Goal: Information Seeking & Learning: Check status

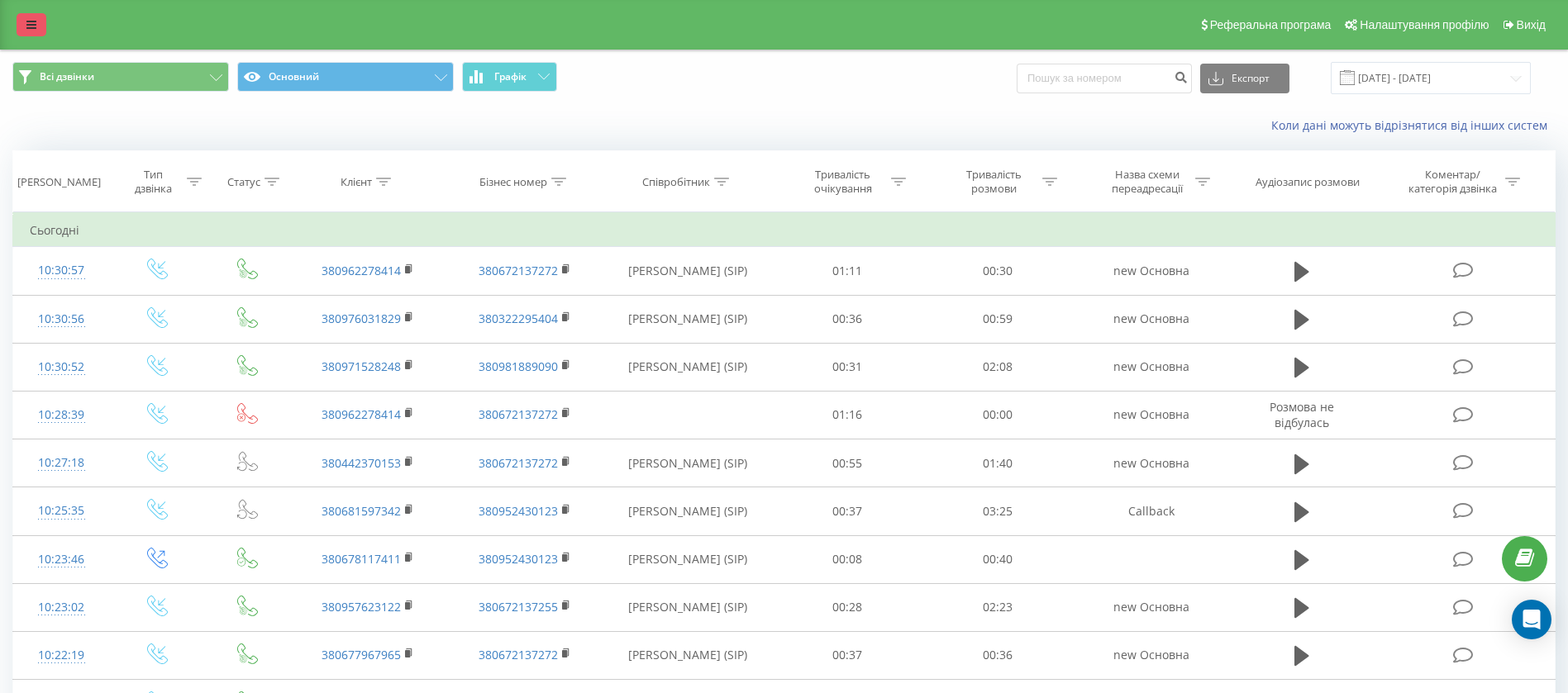
click at [28, 24] on icon at bounding box center [31, 24] width 10 height 11
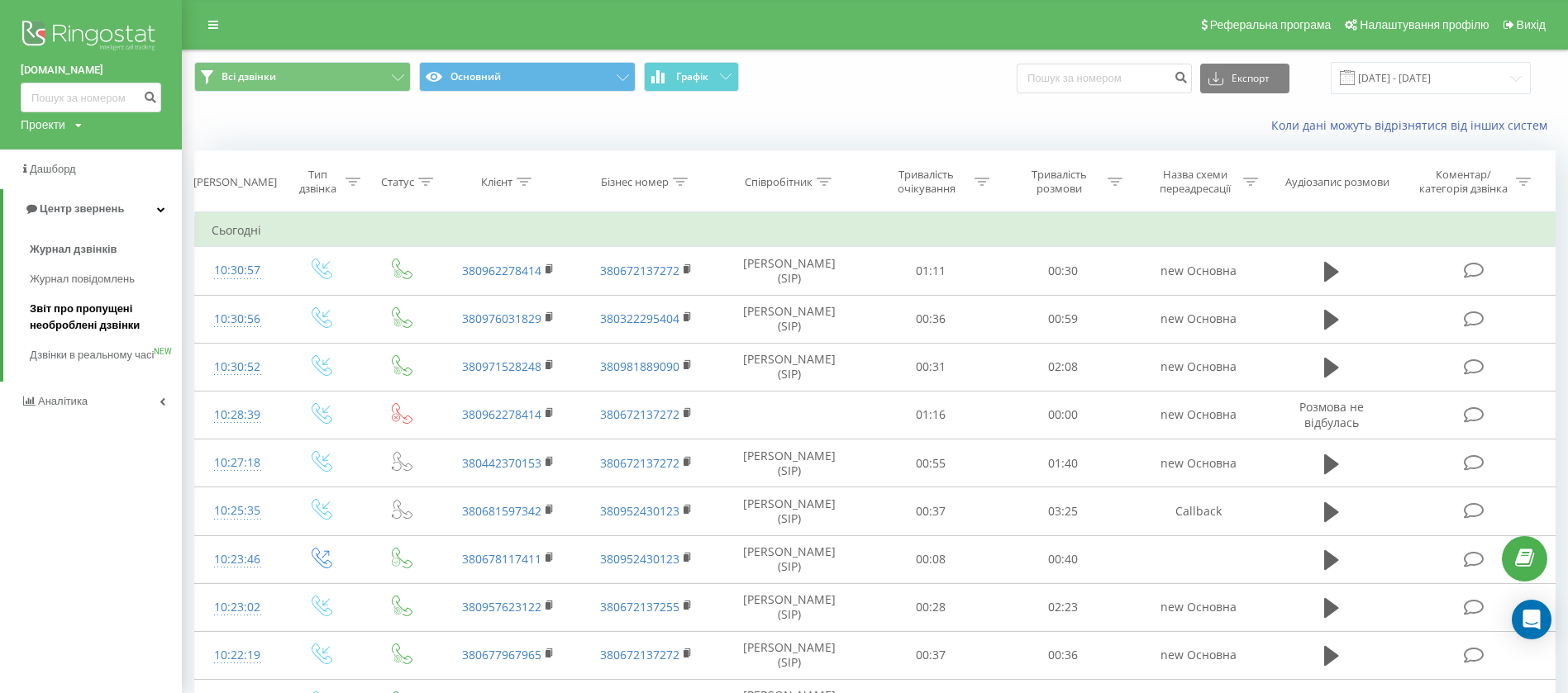
click at [45, 333] on span "Звіт про пропущені необроблені дзвінки" at bounding box center [101, 317] width 143 height 33
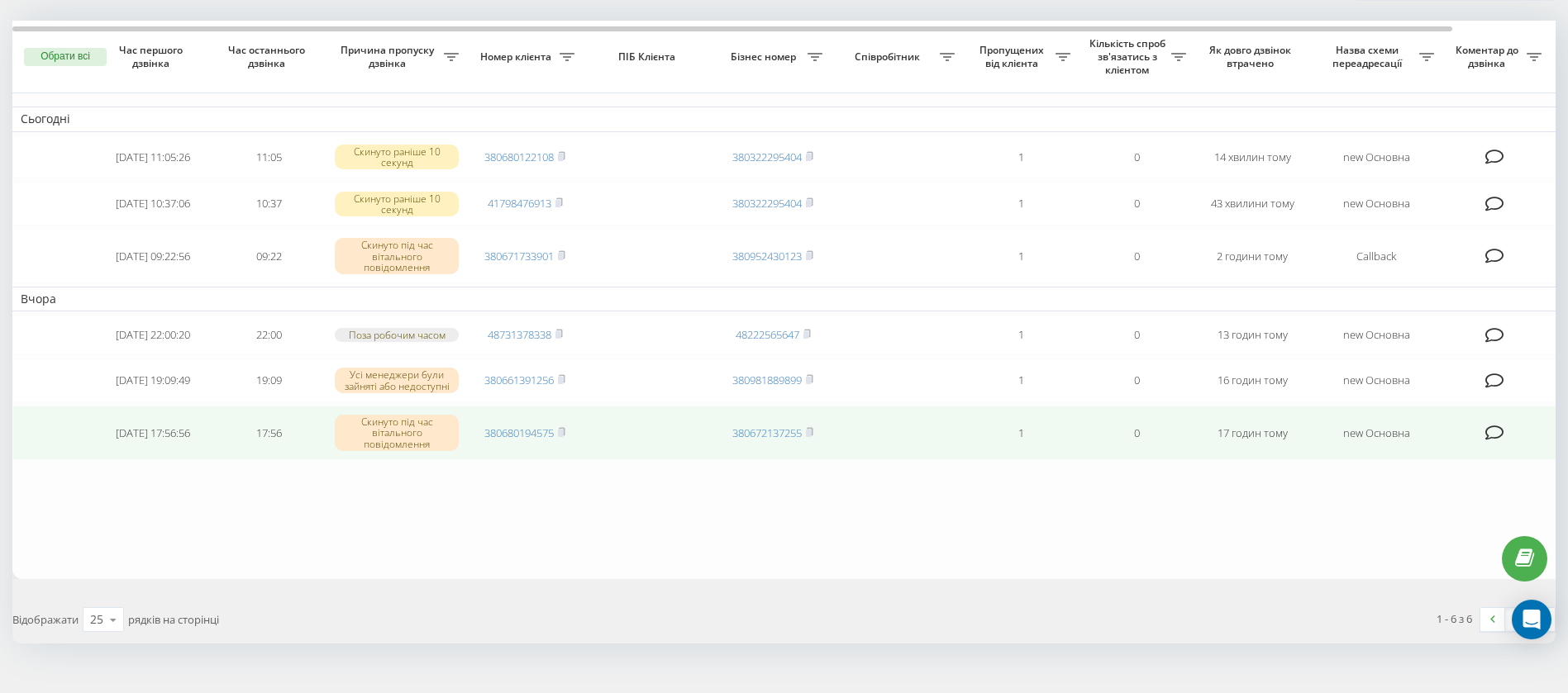
scroll to position [94, 0]
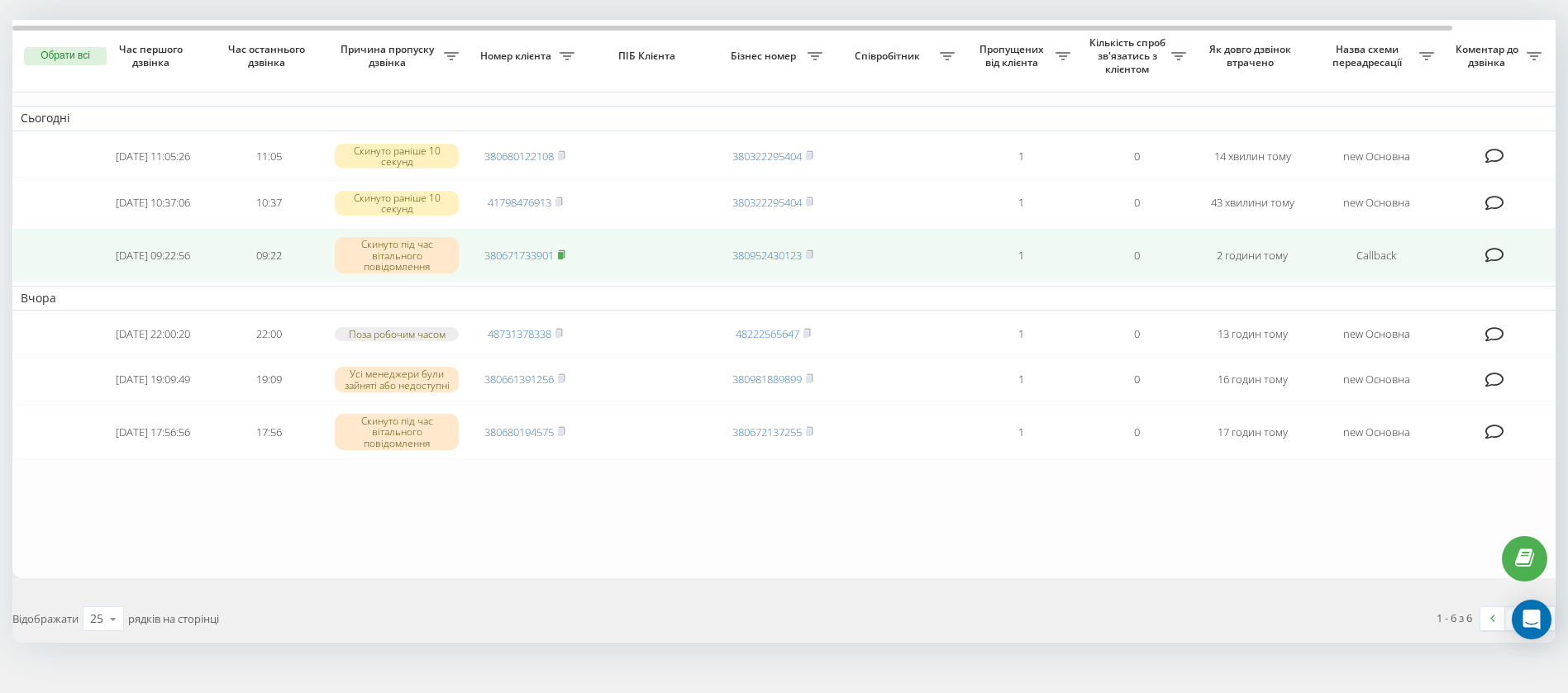
click at [564, 258] on icon at bounding box center [561, 253] width 6 height 8
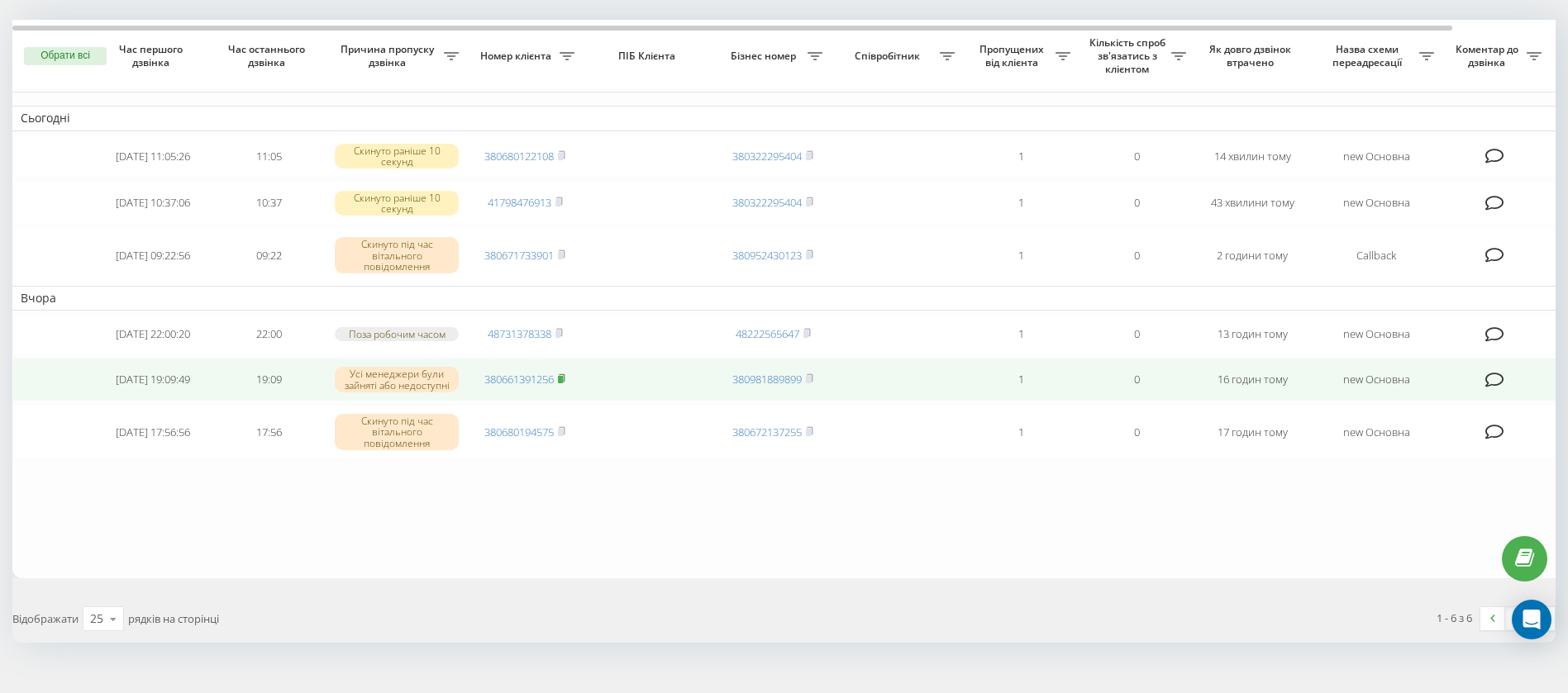
click at [565, 383] on icon at bounding box center [561, 378] width 8 height 10
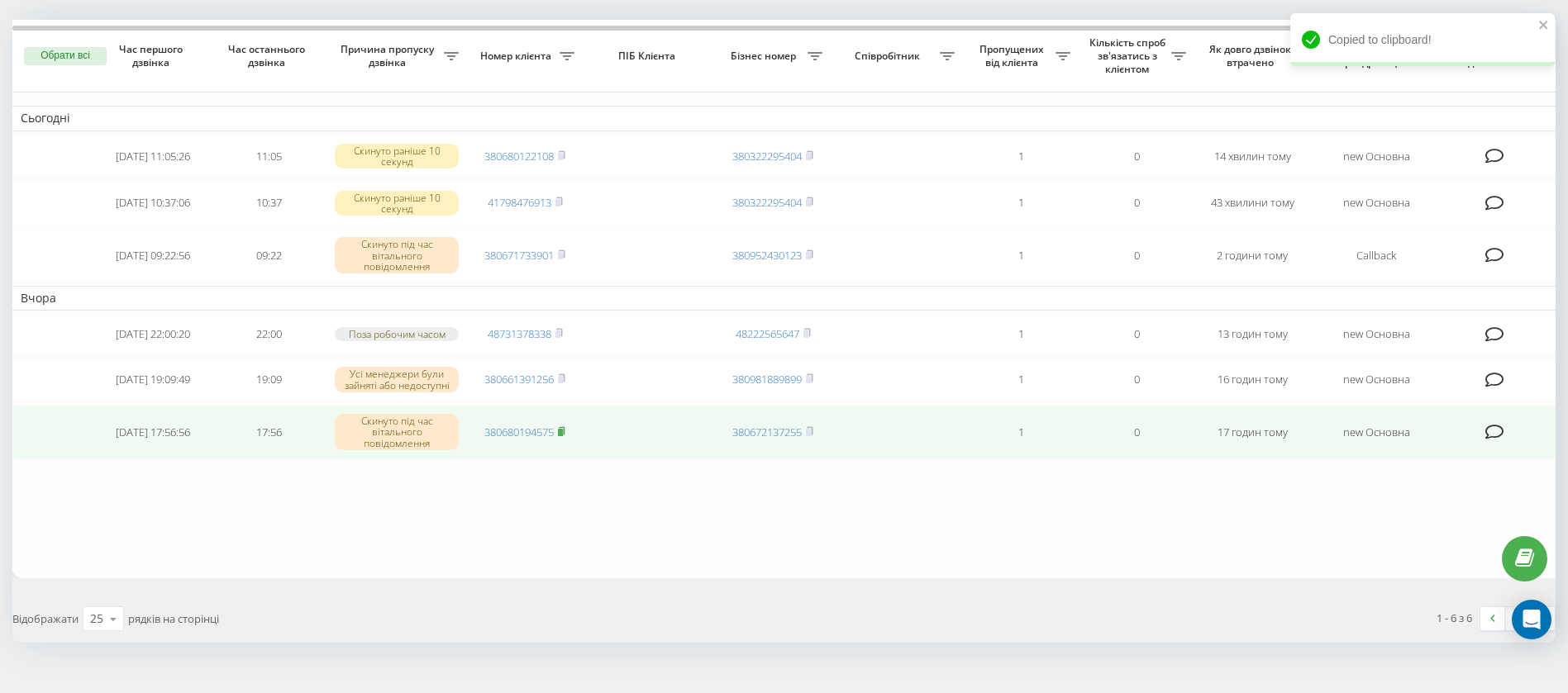
click at [562, 436] on rect at bounding box center [561, 432] width 5 height 8
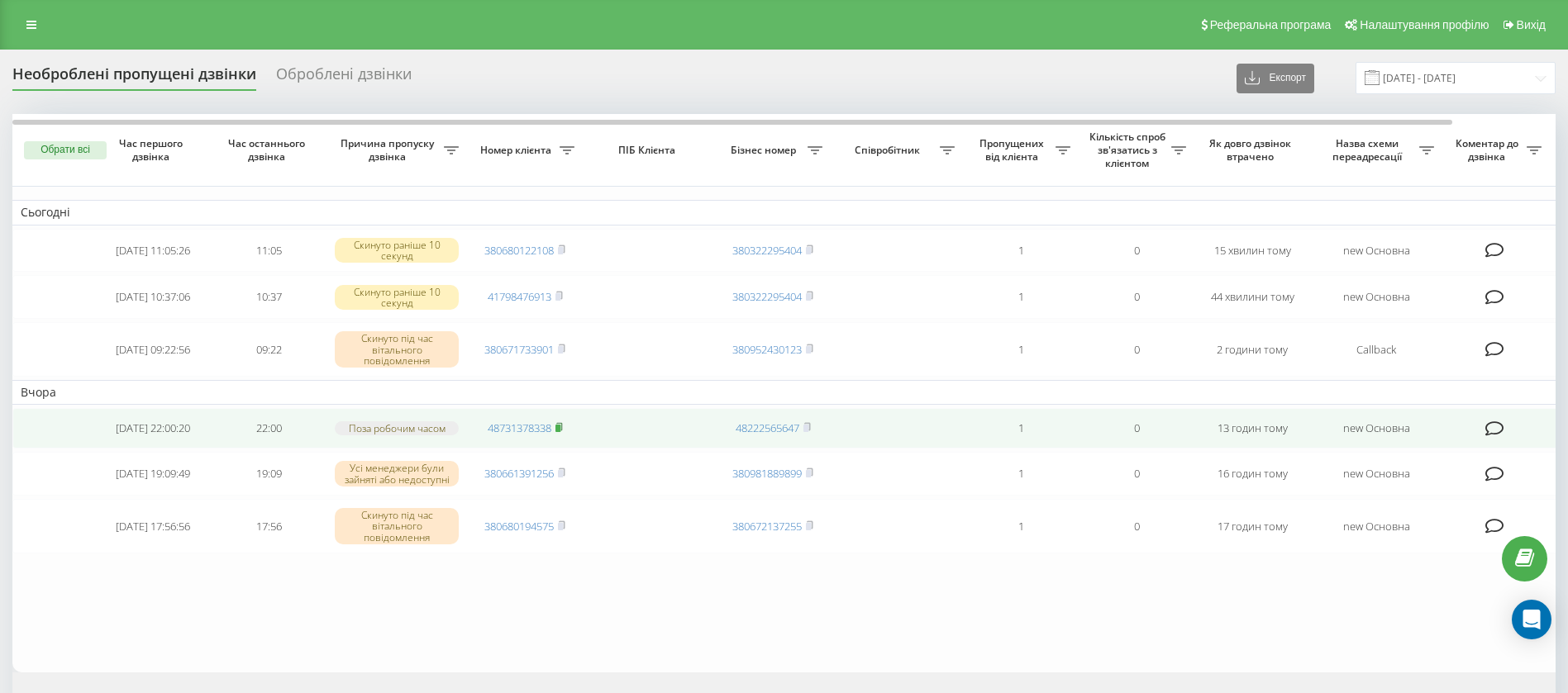
click at [561, 432] on icon at bounding box center [559, 426] width 8 height 10
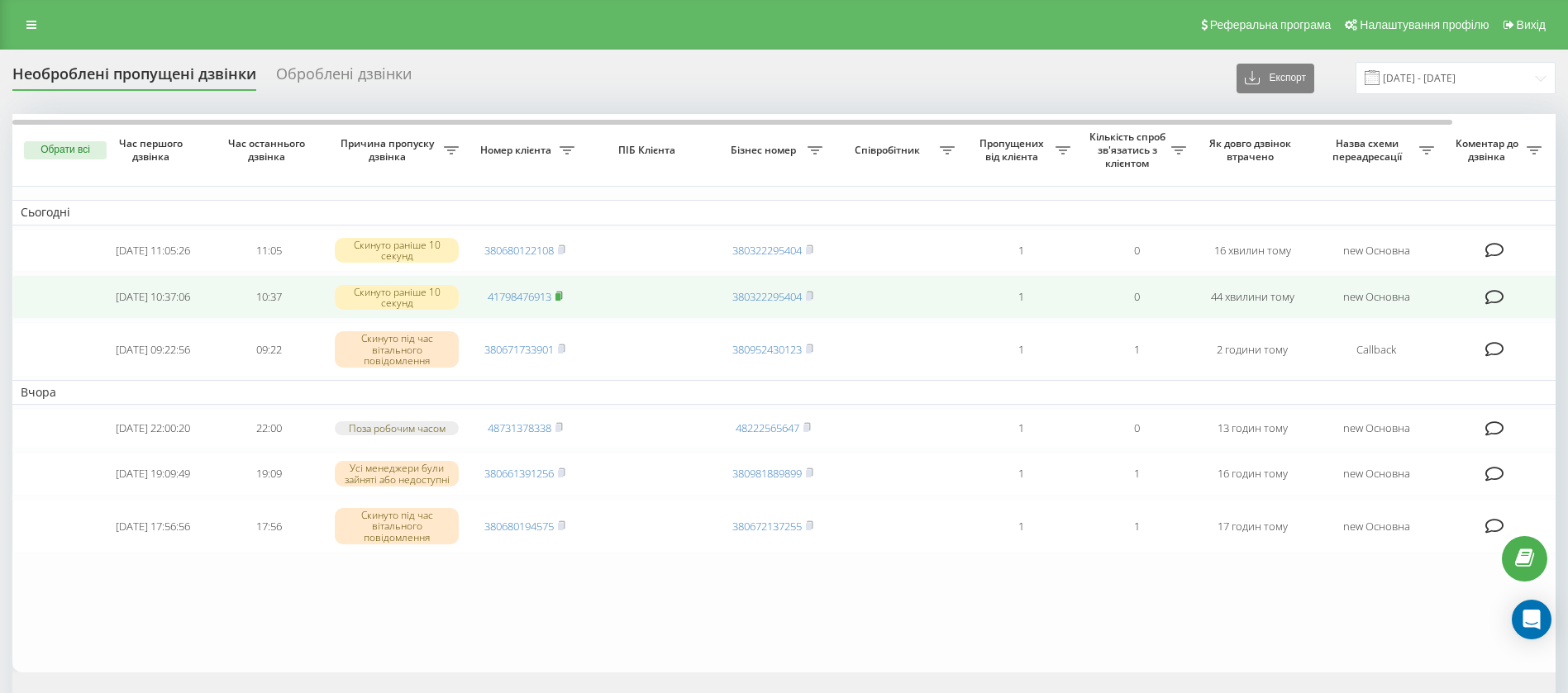
click at [562, 299] on icon at bounding box center [559, 295] width 6 height 8
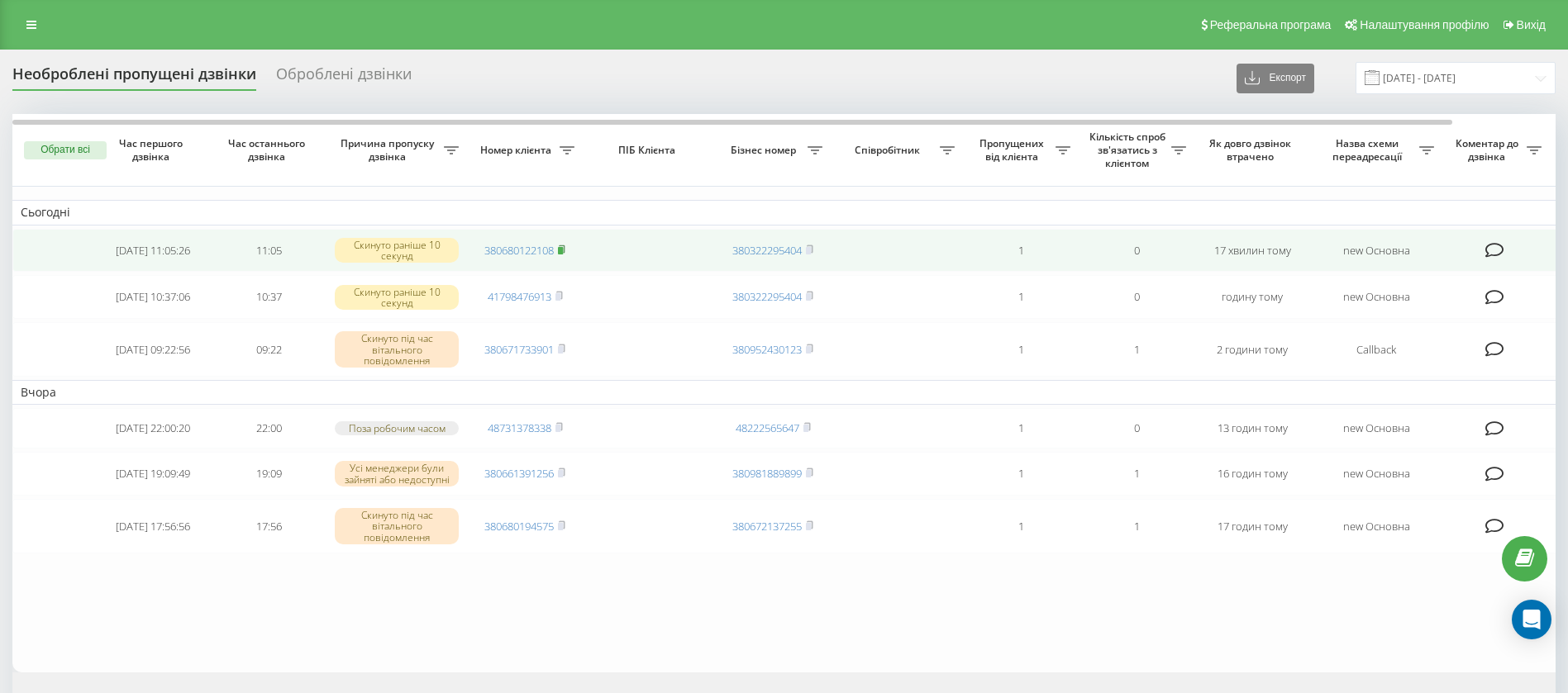
click at [564, 243] on span at bounding box center [561, 250] width 8 height 15
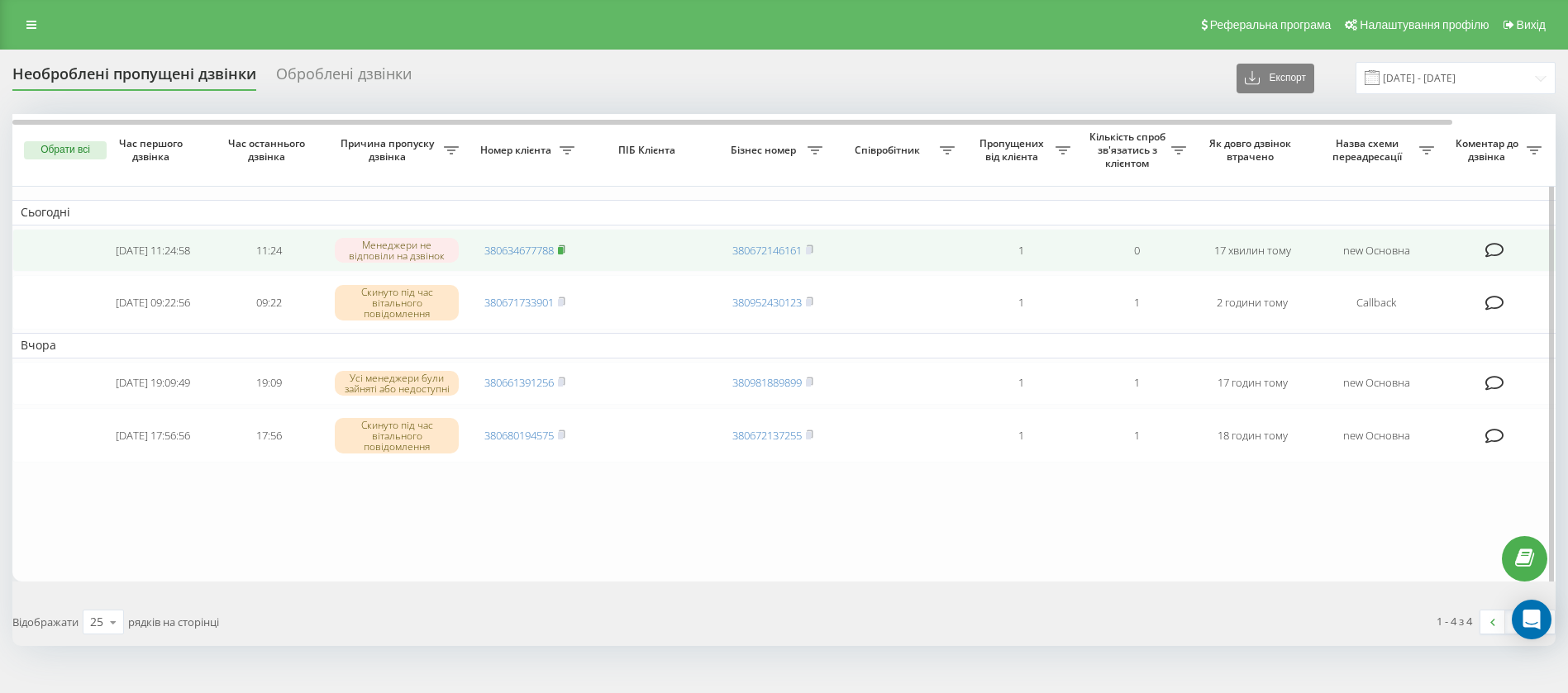
click at [563, 250] on rect at bounding box center [561, 251] width 5 height 8
